Goal: Book appointment/travel/reservation

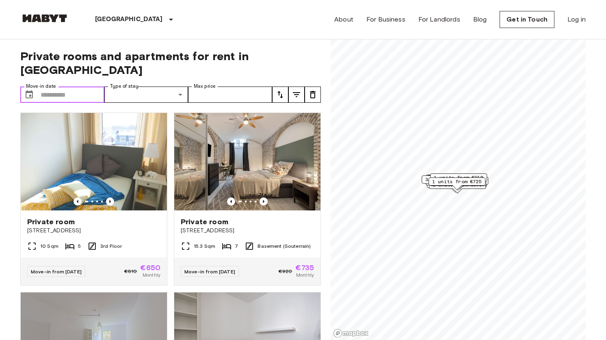
click at [76, 86] on input "Move-in date" at bounding box center [73, 94] width 64 height 16
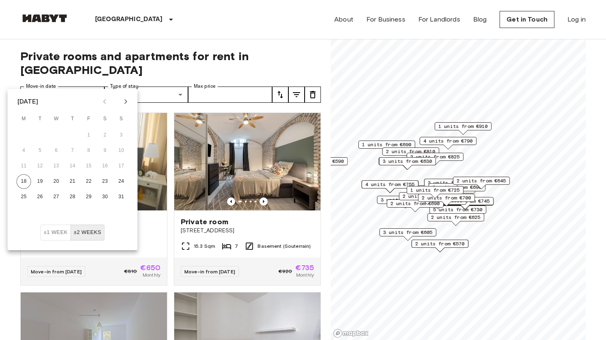
click at [124, 103] on icon "Next month" at bounding box center [126, 102] width 10 height 10
click at [23, 136] on button "1" at bounding box center [24, 135] width 15 height 15
type input "**********"
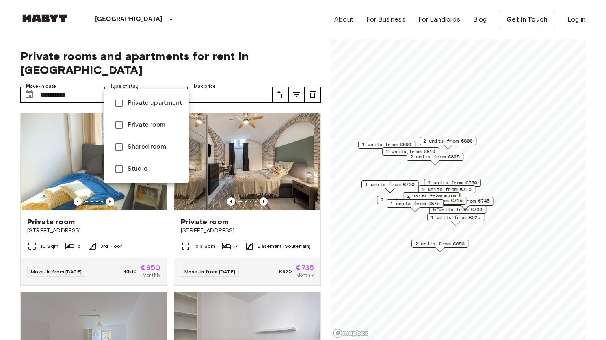
click at [207, 86] on div at bounding box center [303, 170] width 606 height 340
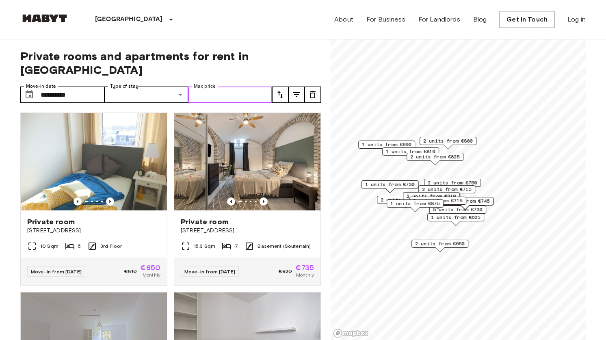
click at [213, 86] on input "Max price" at bounding box center [230, 94] width 84 height 16
click at [292, 90] on icon "tune" at bounding box center [297, 95] width 10 height 10
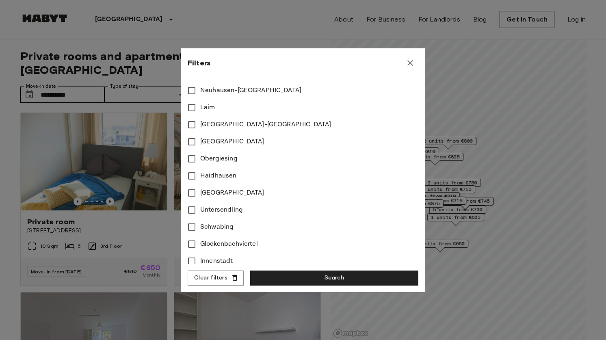
scroll to position [350, 0]
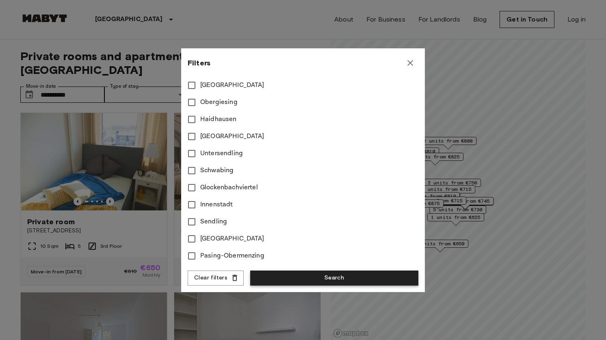
click at [289, 275] on button "Search" at bounding box center [334, 277] width 168 height 15
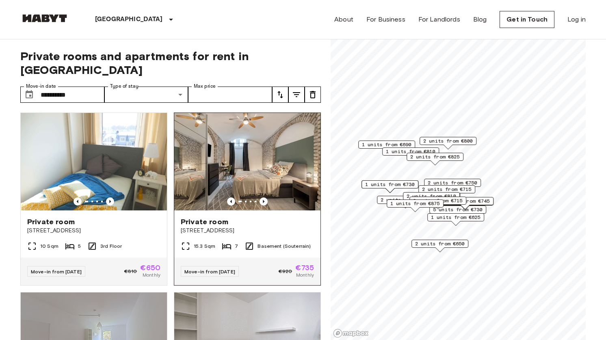
click at [227, 217] on div "Private room" at bounding box center [247, 222] width 133 height 10
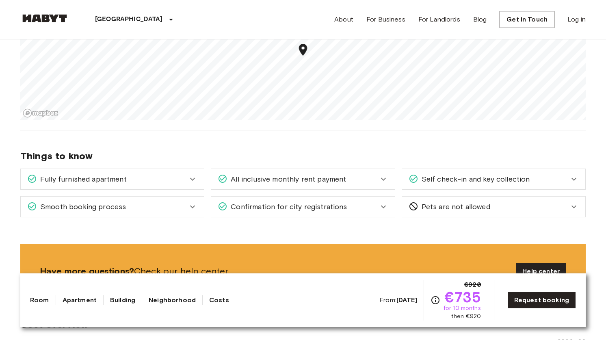
scroll to position [777, 0]
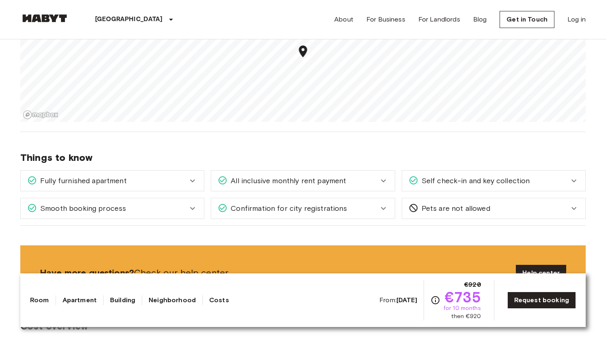
click at [296, 216] on div "Confirmation for city registrations" at bounding box center [302, 208] width 183 height 20
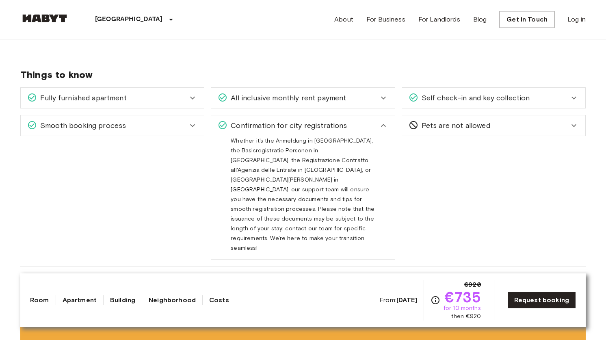
scroll to position [861, 0]
click at [439, 124] on span "Pets are not allowed" at bounding box center [454, 124] width 72 height 11
